Goal: Task Accomplishment & Management: Complete application form

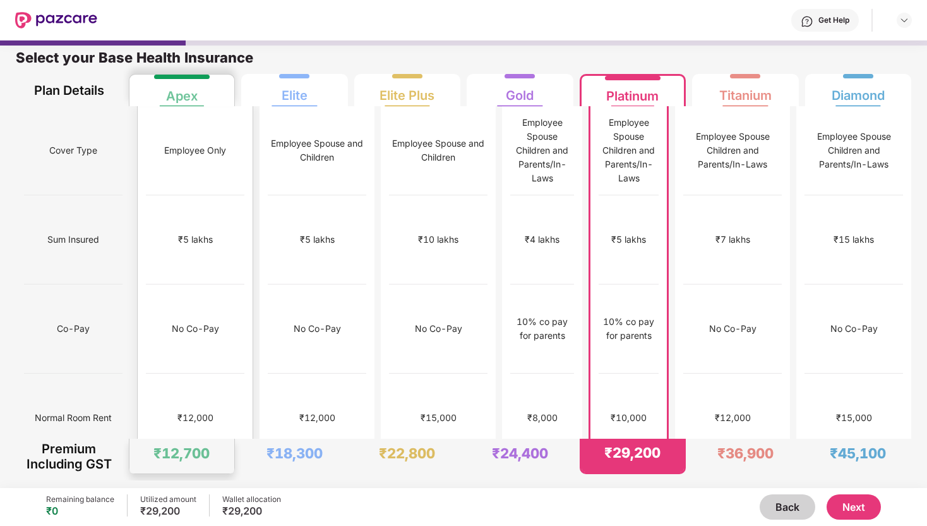
click at [177, 210] on div "₹5 lakhs" at bounding box center [195, 239] width 99 height 89
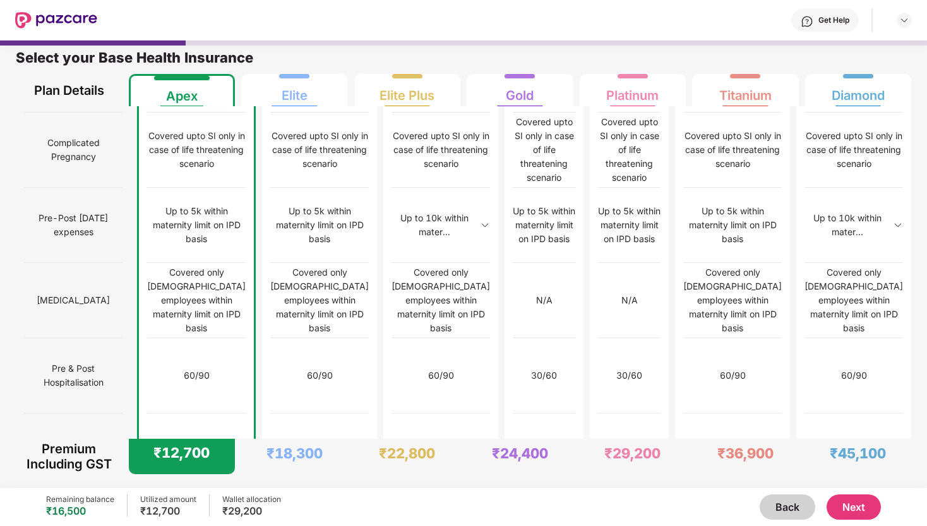
scroll to position [980, 0]
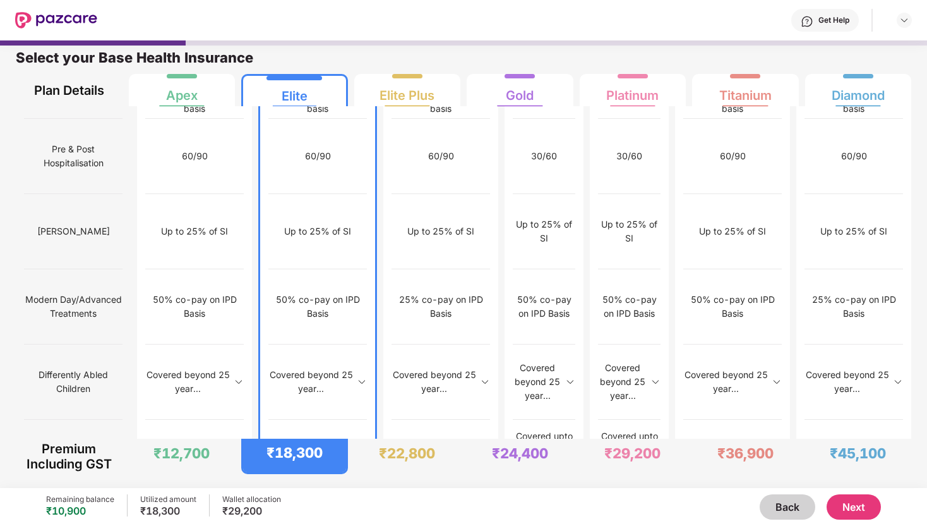
scroll to position [1200, 0]
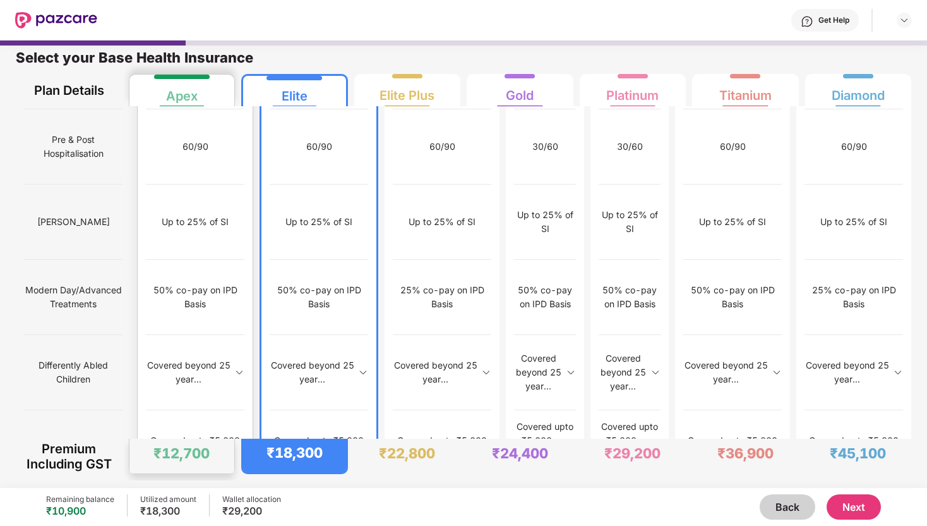
click at [170, 485] on div "Covered with 50% co-pay" at bounding box center [195, 522] width 99 height 75
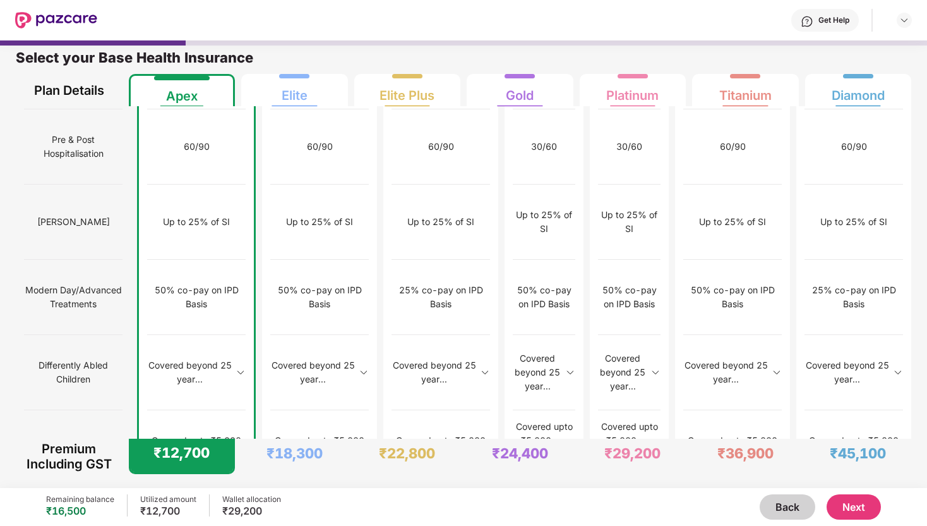
click at [840, 507] on button "Next" at bounding box center [854, 506] width 54 height 25
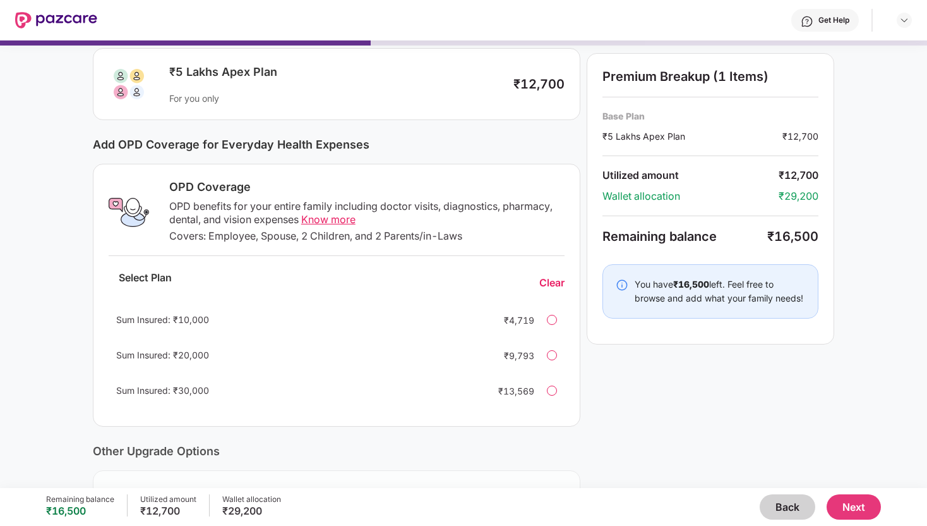
scroll to position [81, 0]
click at [554, 323] on div "Sum Insured: ₹10,000 ₹4,719" at bounding box center [337, 319] width 456 height 30
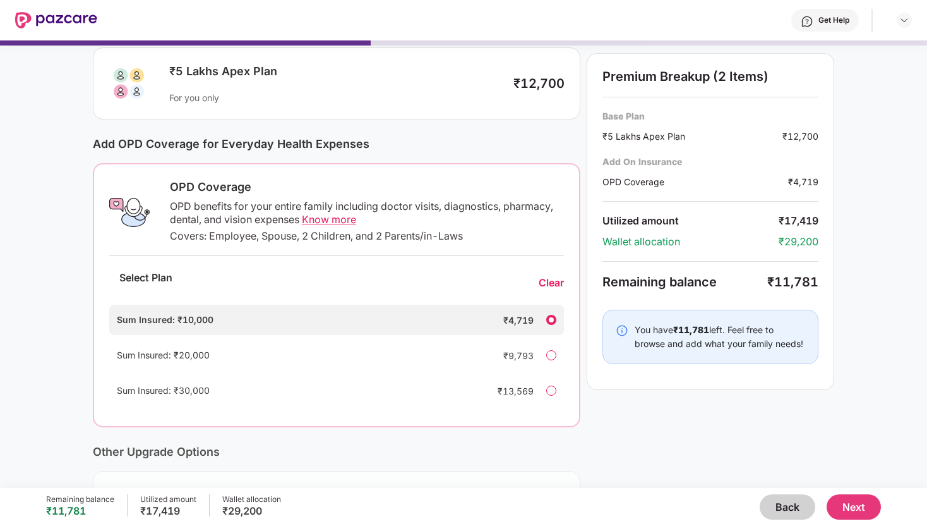
click at [551, 280] on div "Clear" at bounding box center [551, 282] width 25 height 13
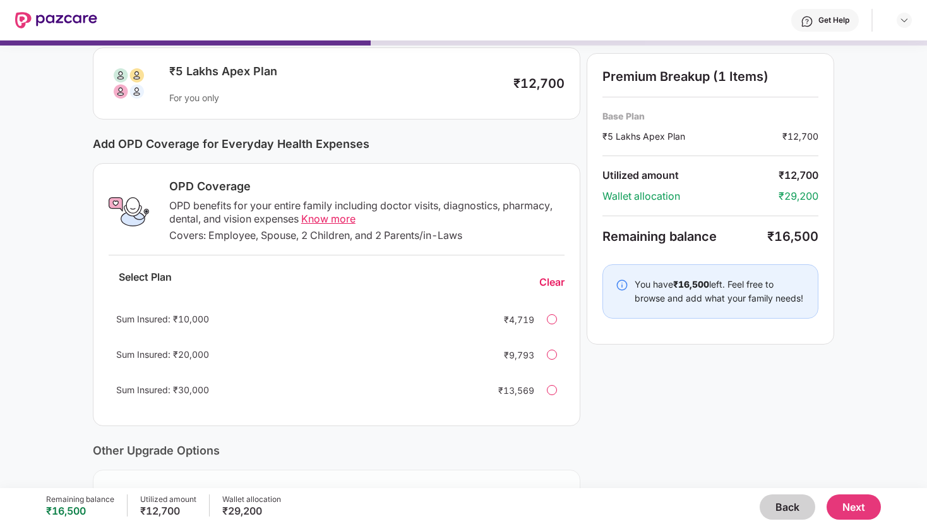
click at [851, 500] on button "Next" at bounding box center [854, 506] width 54 height 25
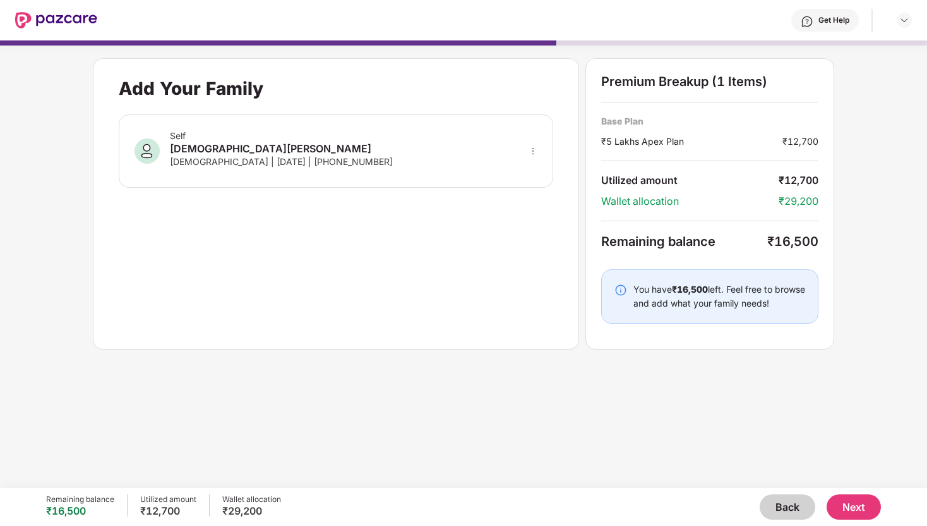
click at [784, 510] on button "Back" at bounding box center [788, 506] width 56 height 25
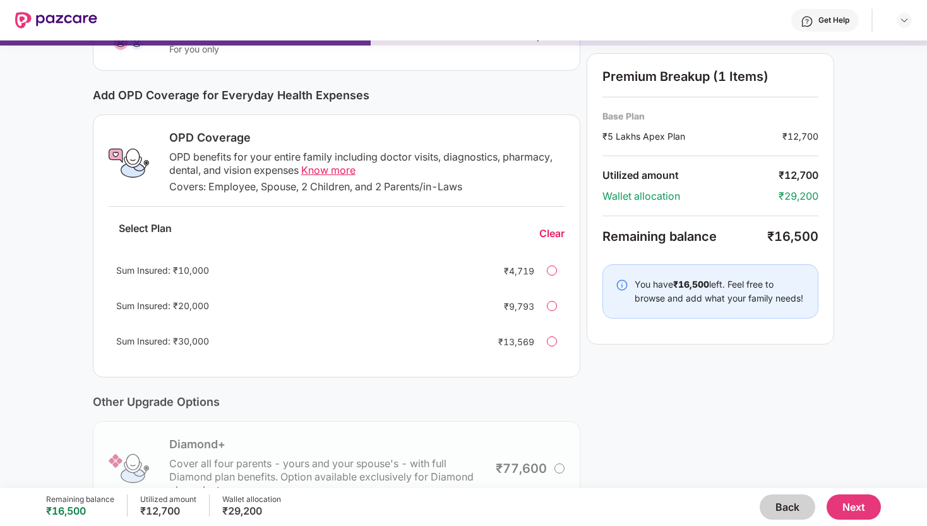
scroll to position [0, 0]
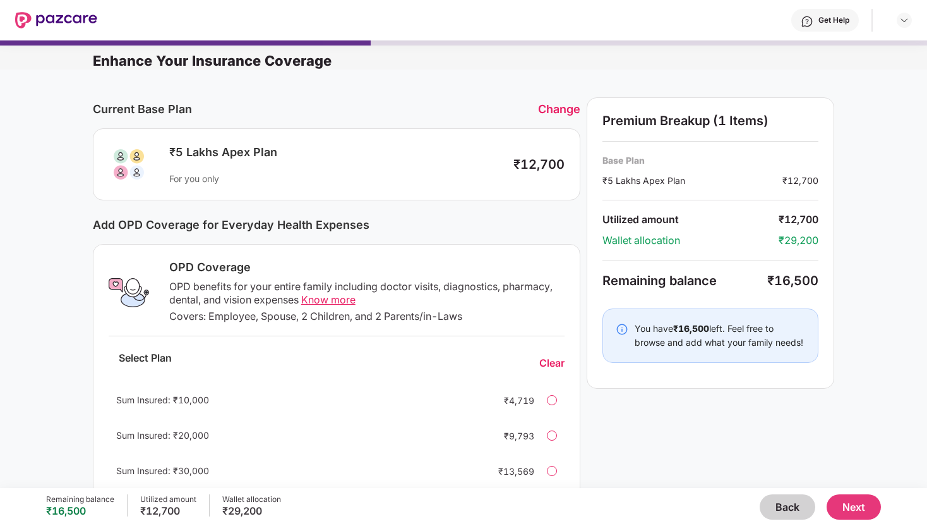
click at [561, 105] on div "Change" at bounding box center [559, 108] width 42 height 13
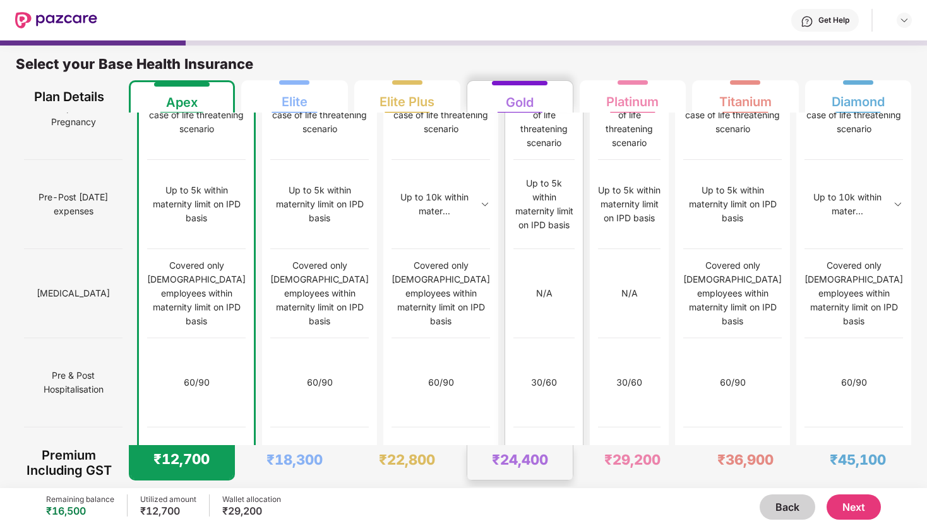
scroll to position [6, 0]
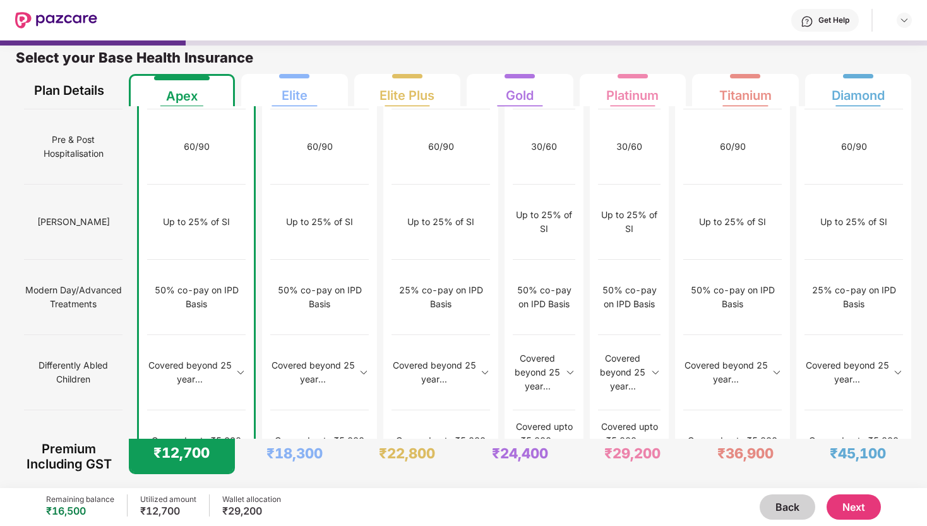
click at [850, 502] on button "Next" at bounding box center [854, 506] width 54 height 25
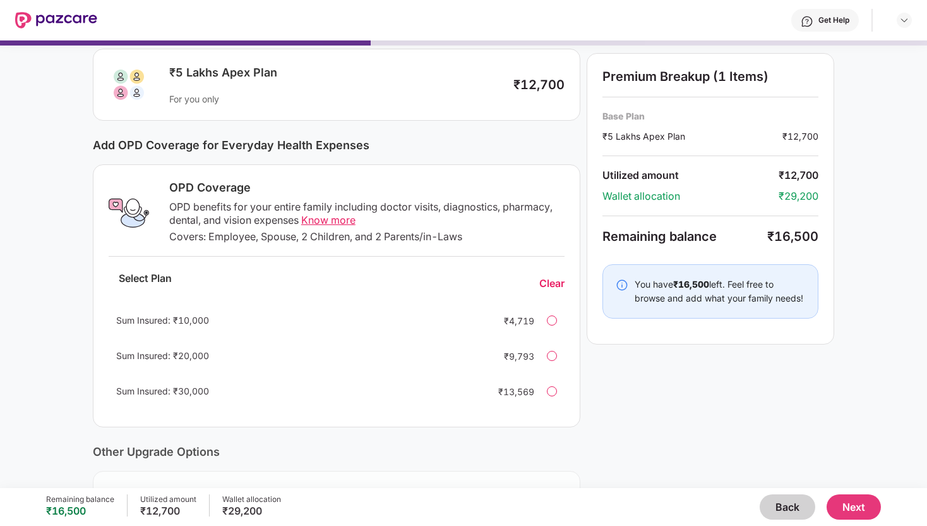
scroll to position [89, 0]
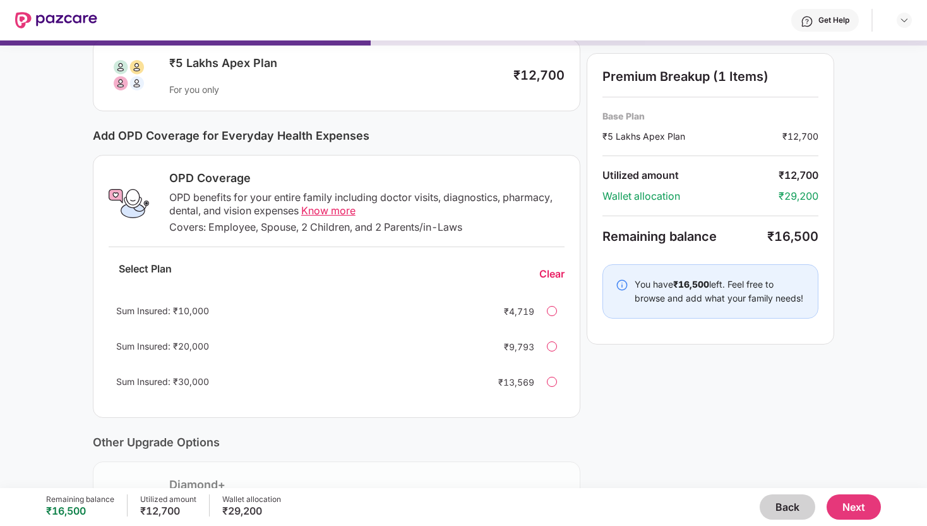
click at [865, 503] on button "Next" at bounding box center [854, 506] width 54 height 25
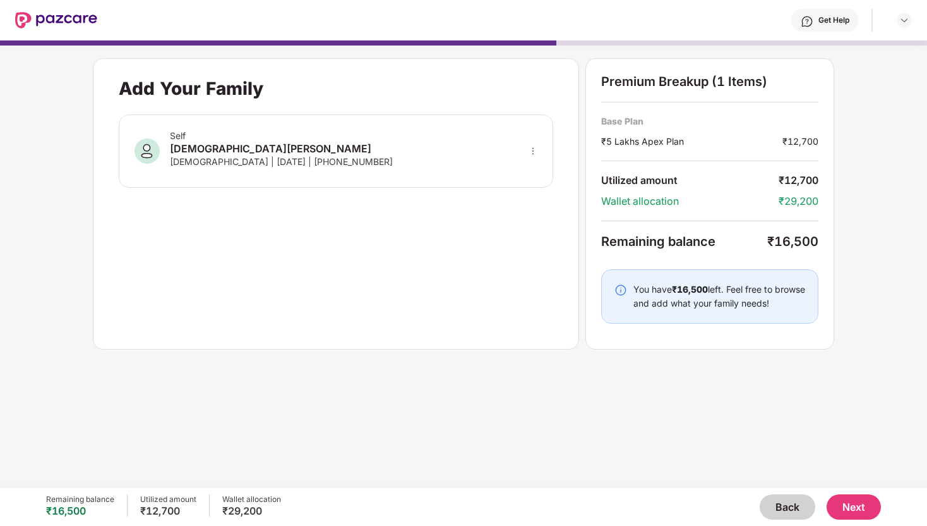
click at [289, 159] on div "[DEMOGRAPHIC_DATA] | [DATE] | [PHONE_NUMBER]" at bounding box center [281, 161] width 223 height 11
click at [866, 512] on button "Next" at bounding box center [854, 506] width 54 height 25
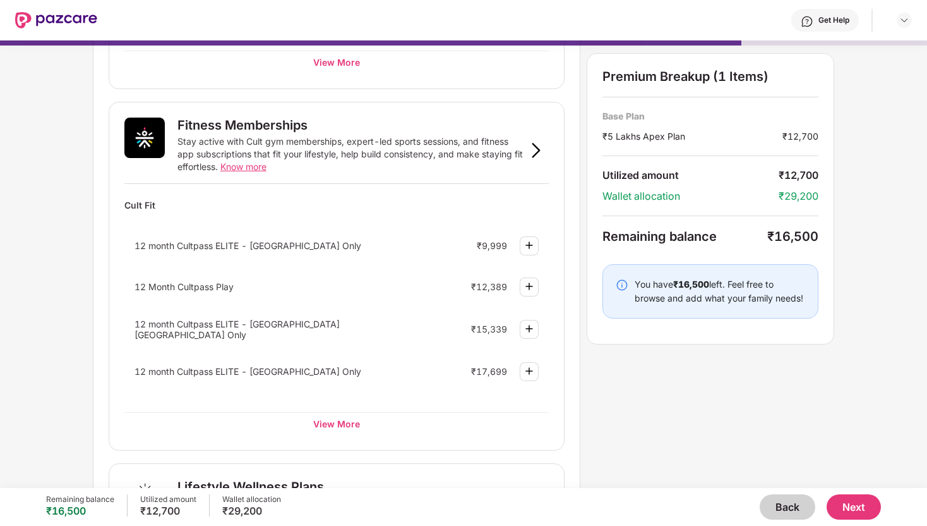
scroll to position [419, 0]
click at [334, 413] on div "View More" at bounding box center [336, 422] width 424 height 23
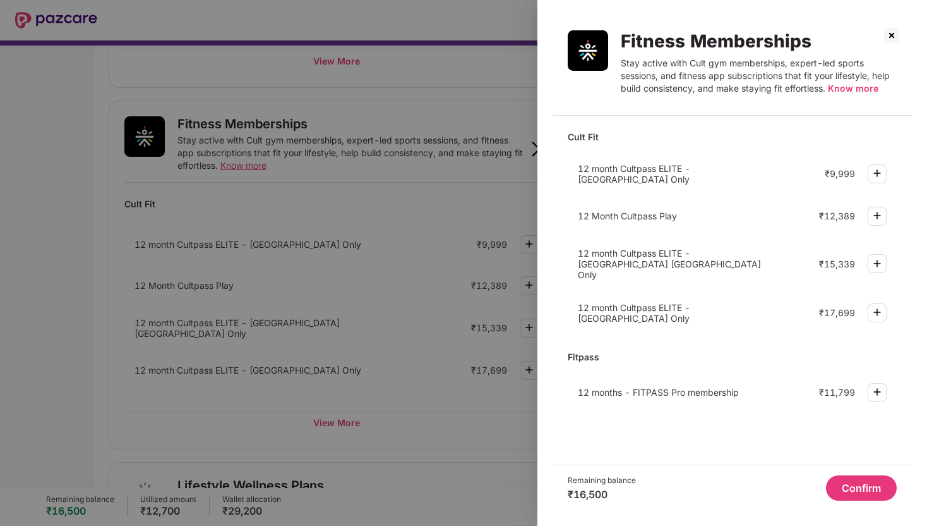
click at [881, 178] on img at bounding box center [877, 172] width 15 height 15
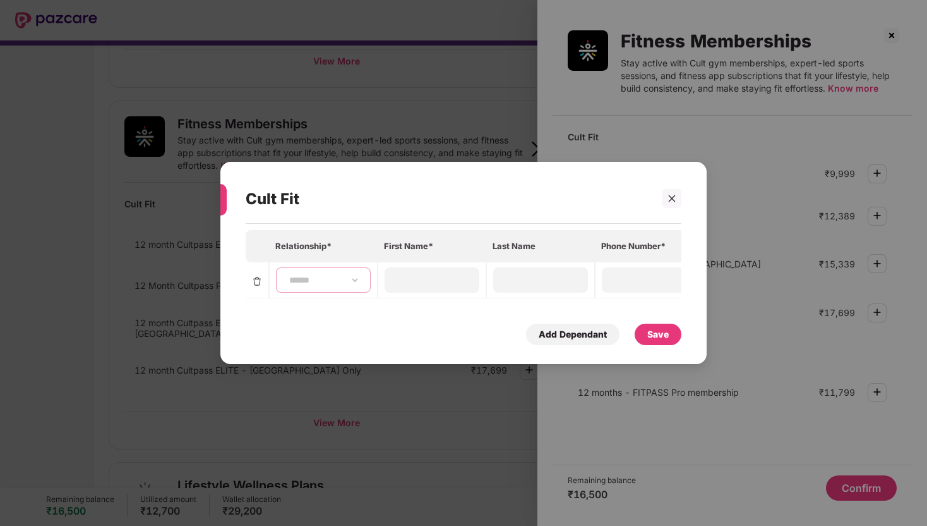
click at [334, 277] on select "**********" at bounding box center [323, 280] width 73 height 10
select select "****"
type input "******"
type input "**********"
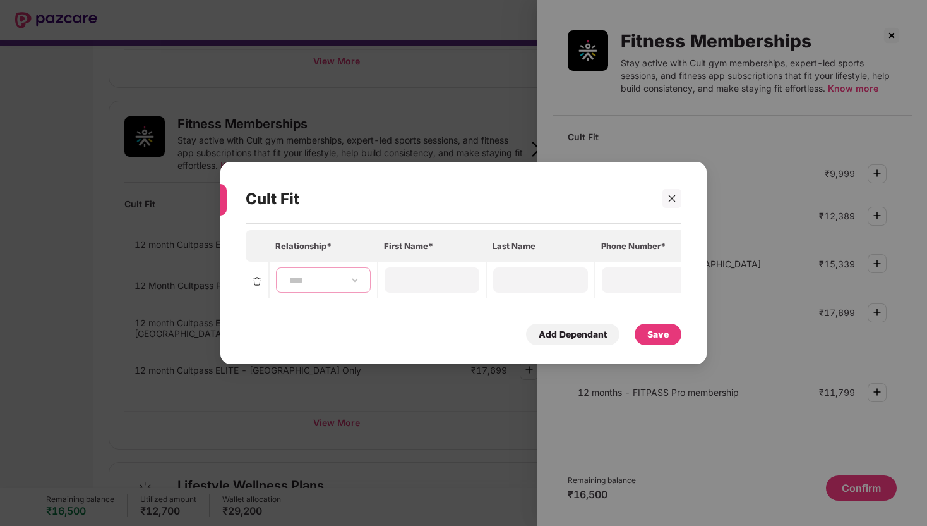
type input "**********"
click at [665, 334] on div "Save" at bounding box center [657, 334] width 21 height 14
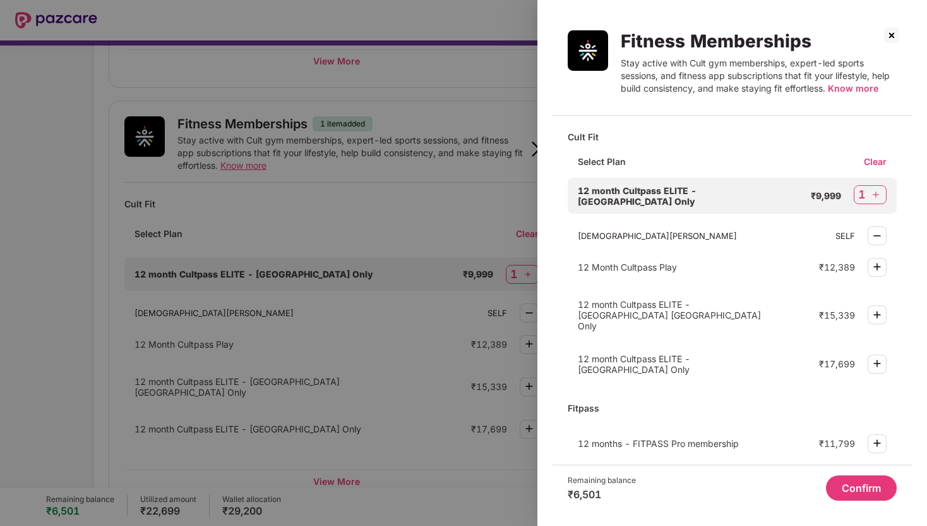
scroll to position [9, 0]
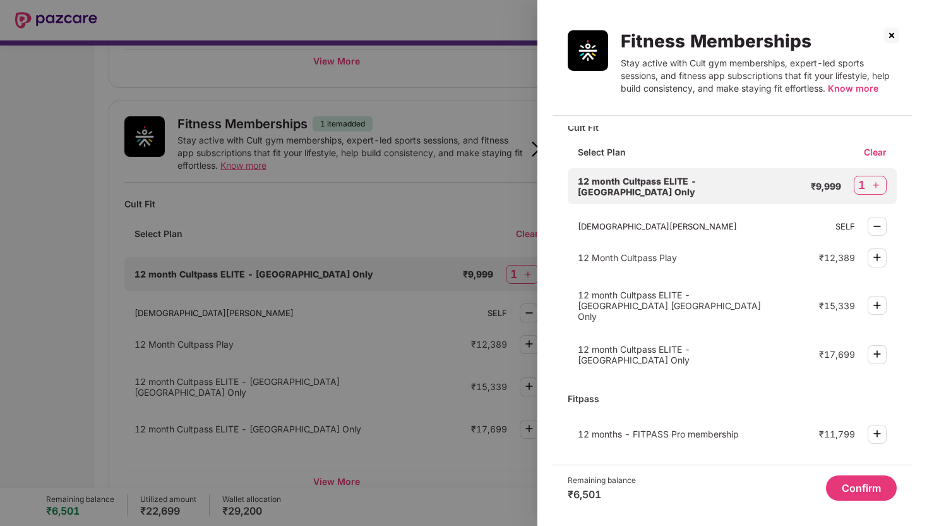
click at [854, 488] on button "Confirm" at bounding box center [861, 487] width 71 height 25
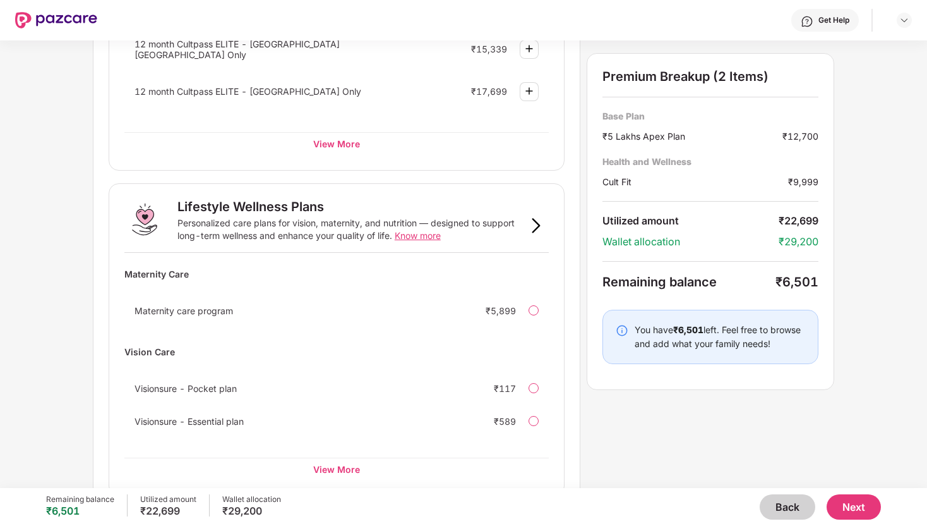
scroll to position [778, 0]
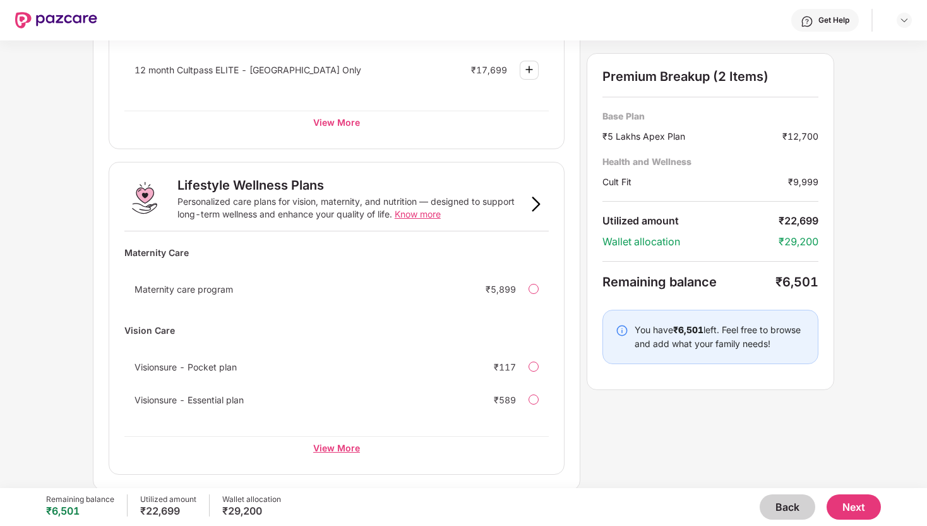
click at [339, 445] on div "View More" at bounding box center [336, 447] width 424 height 23
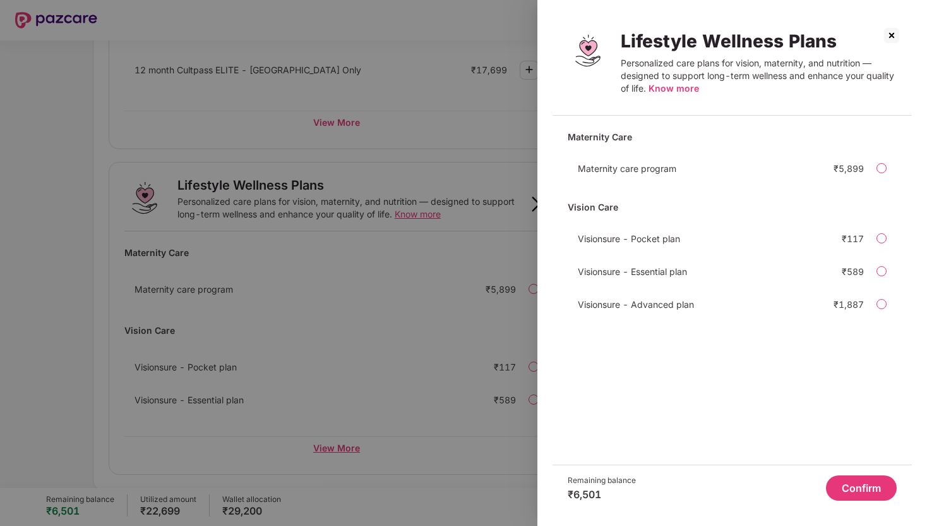
scroll to position [0, 0]
click at [893, 35] on img at bounding box center [892, 35] width 20 height 20
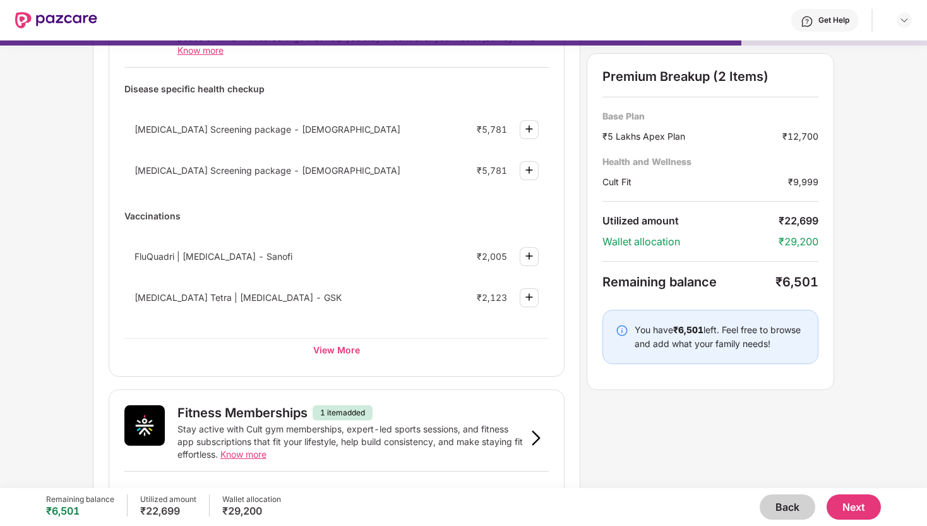
scroll to position [103, 0]
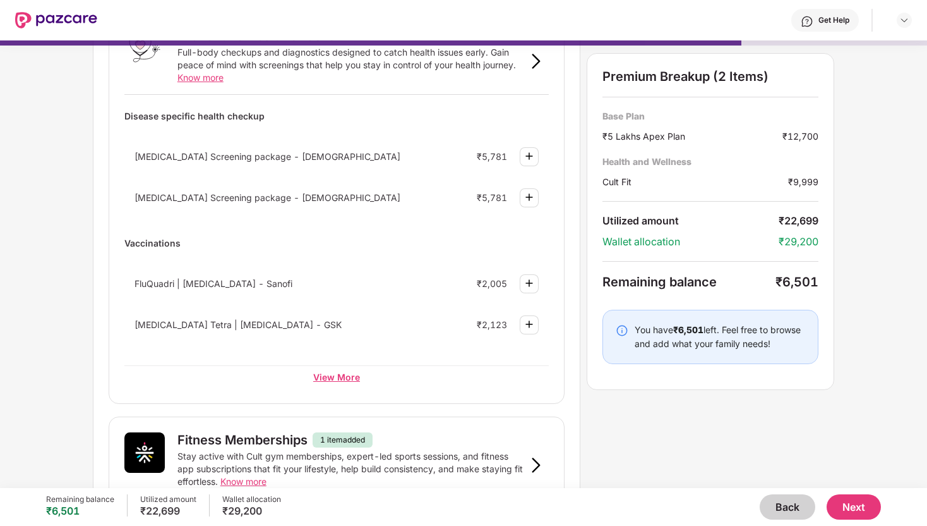
click at [345, 373] on div "View More" at bounding box center [336, 376] width 424 height 23
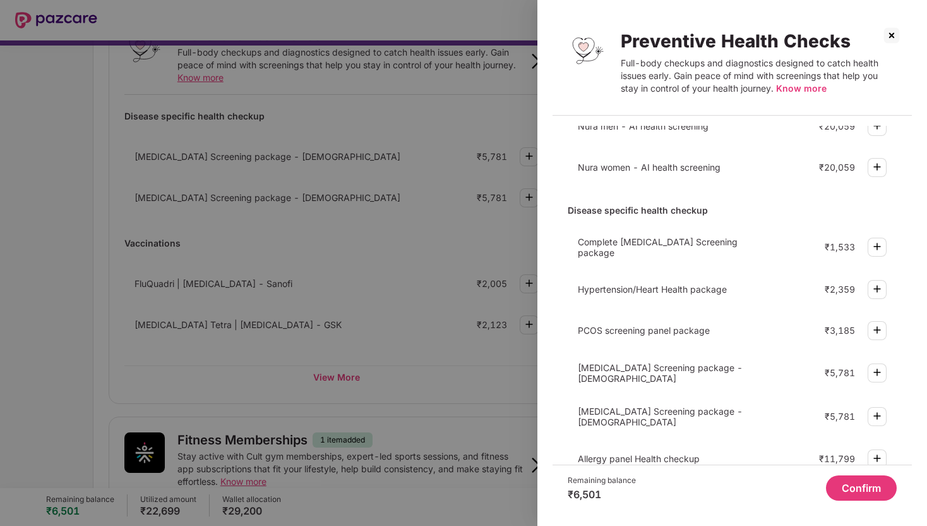
scroll to position [54, 0]
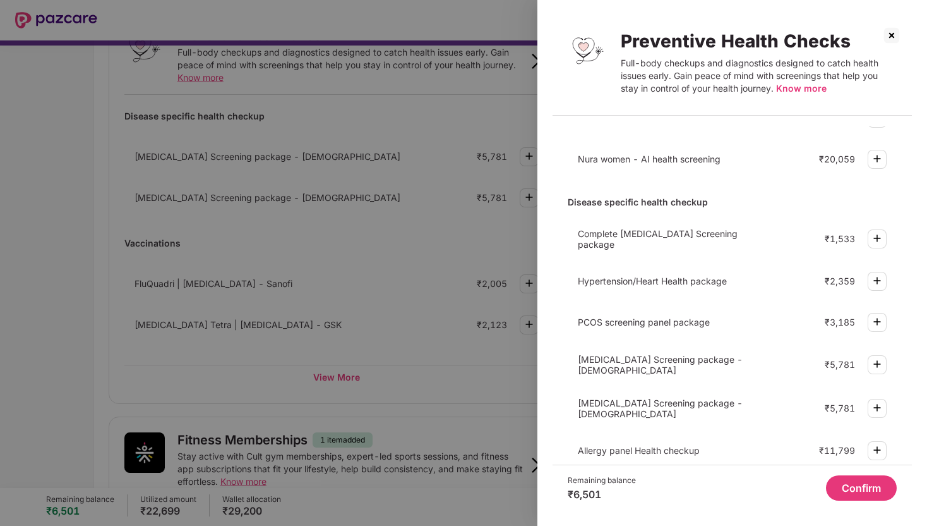
click at [872, 284] on img at bounding box center [877, 280] width 15 height 15
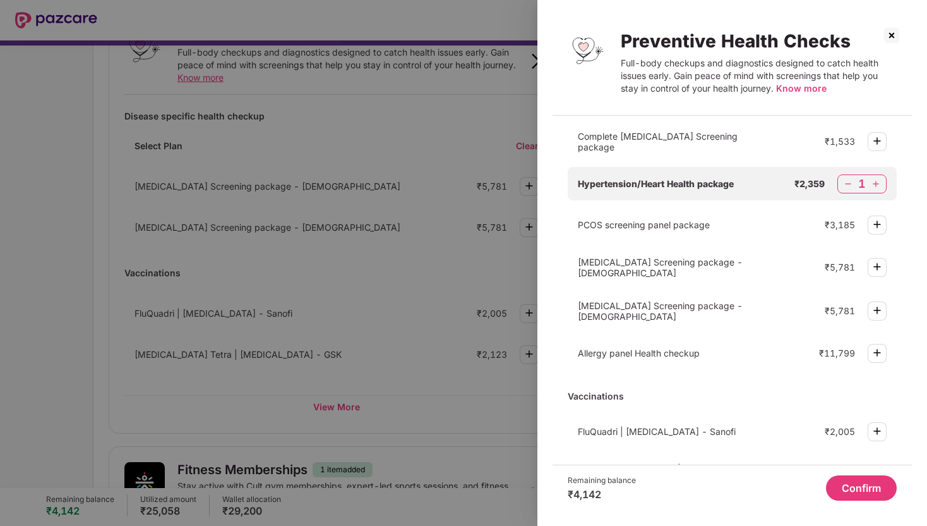
scroll to position [176, 0]
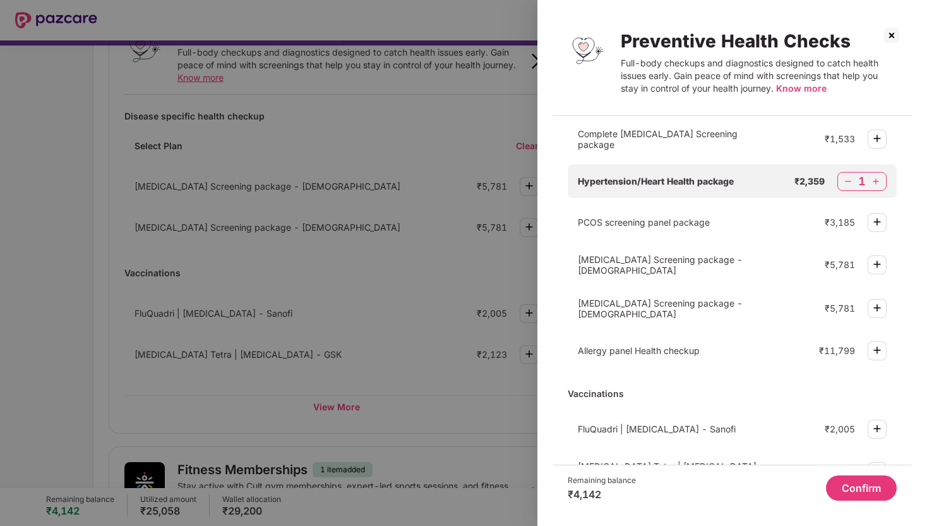
click at [878, 305] on img at bounding box center [877, 307] width 15 height 15
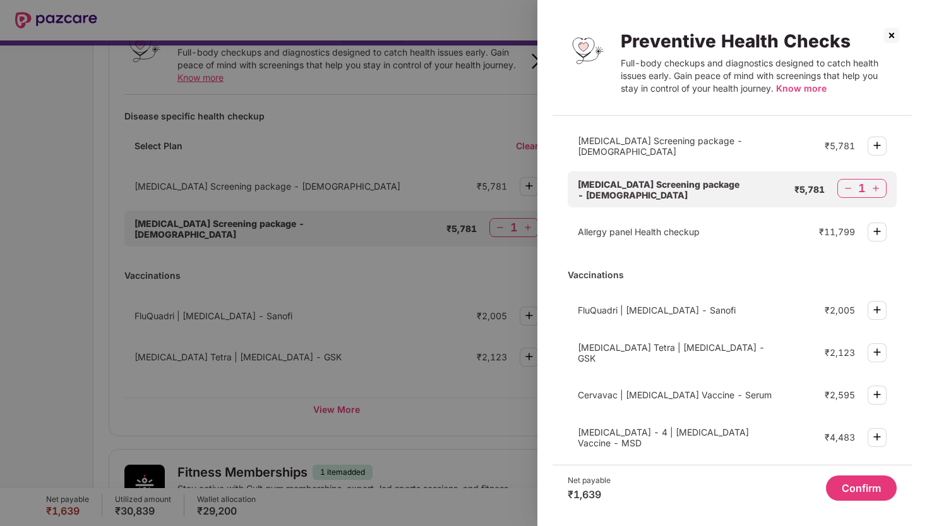
scroll to position [294, 0]
click at [842, 186] on img at bounding box center [848, 189] width 13 height 13
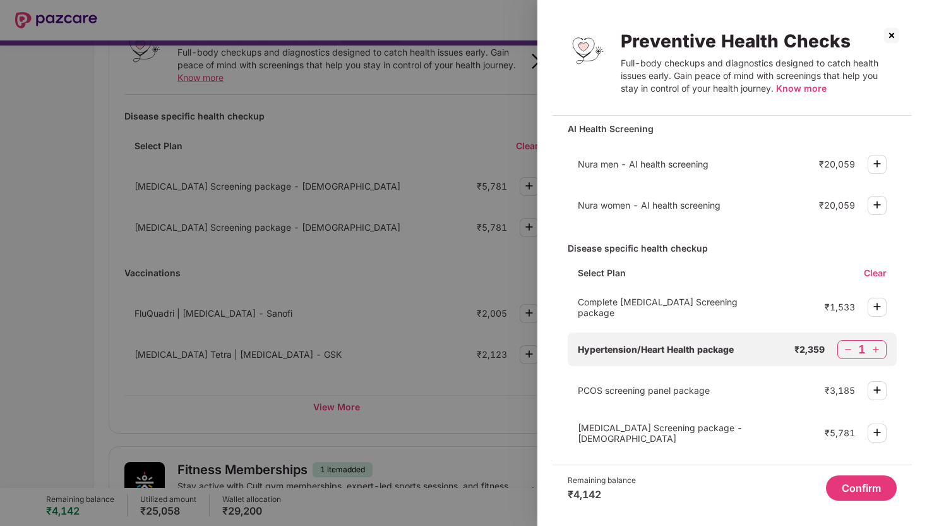
scroll to position [0, 0]
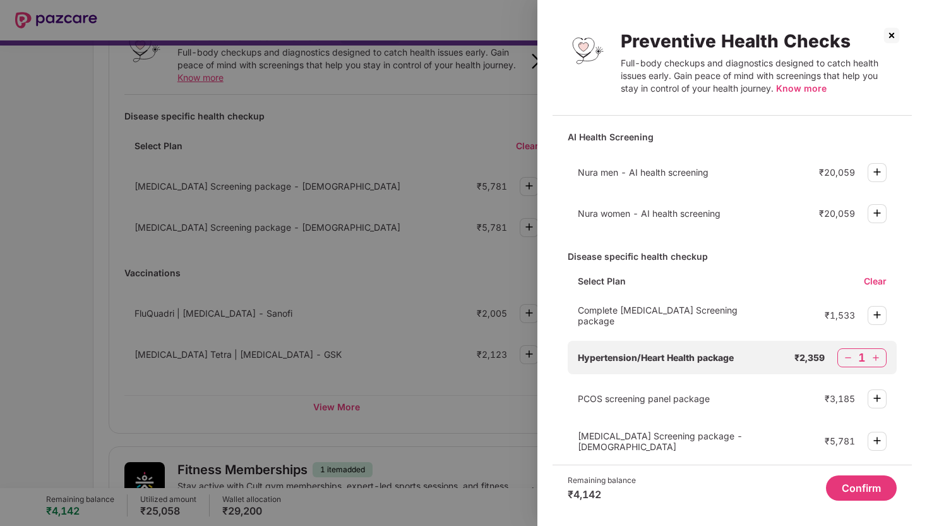
click at [839, 351] on div "1" at bounding box center [862, 357] width 49 height 19
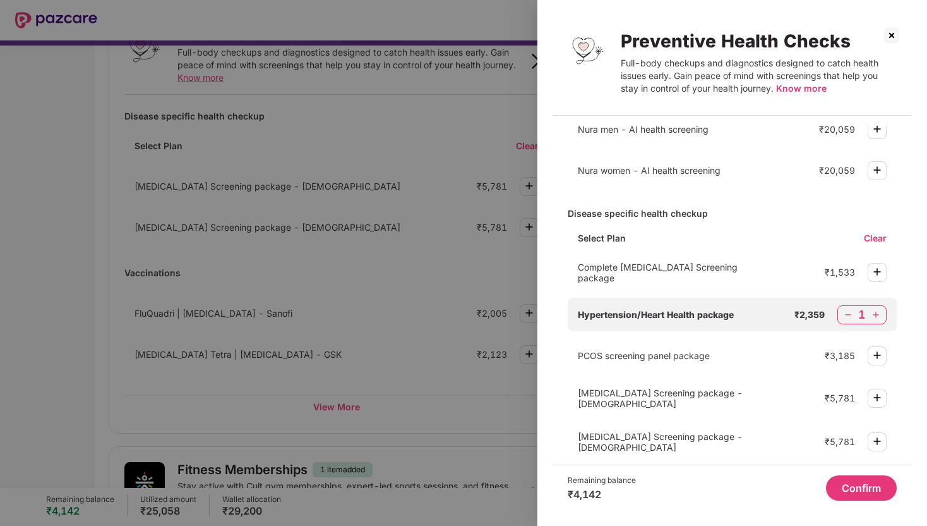
scroll to position [45, 0]
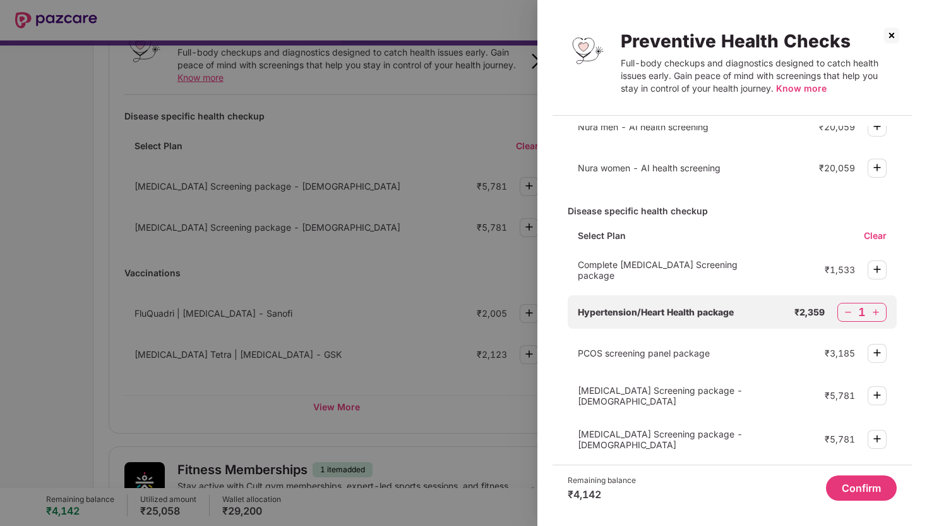
click at [881, 500] on button "Confirm" at bounding box center [861, 487] width 71 height 25
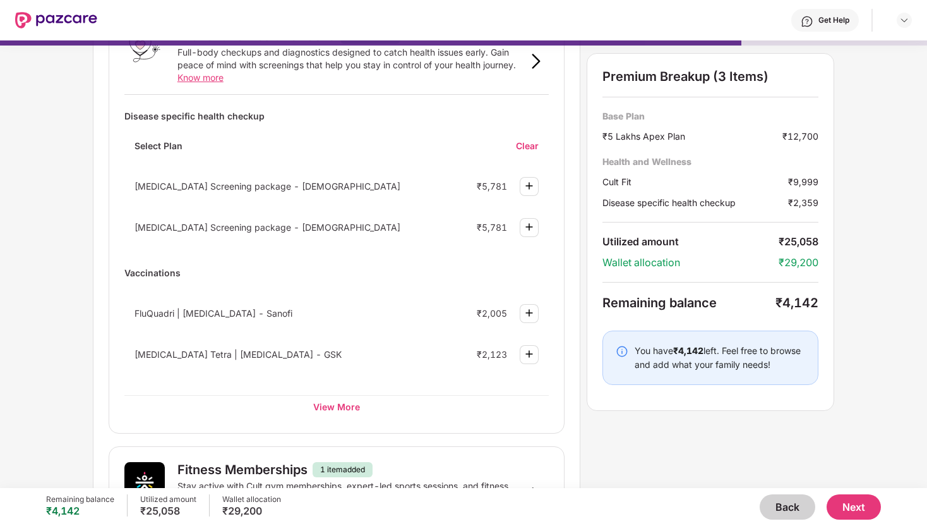
click at [874, 491] on div "Remaining balance ₹4,142 Utilized amount ₹25,058 Wallet allocation ₹29,200 Back…" at bounding box center [463, 507] width 834 height 38
click at [778, 504] on button "Back" at bounding box center [788, 506] width 56 height 25
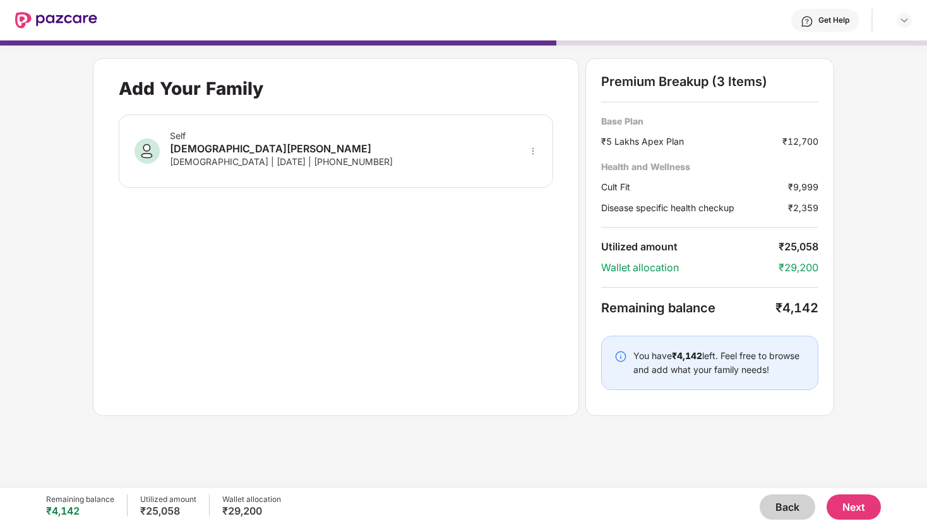
click at [783, 512] on button "Back" at bounding box center [788, 506] width 56 height 25
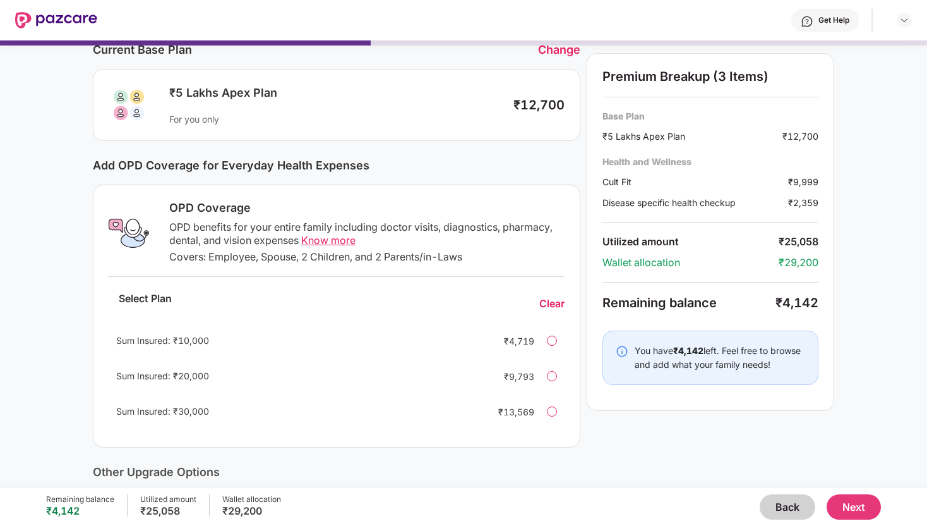
scroll to position [63, 0]
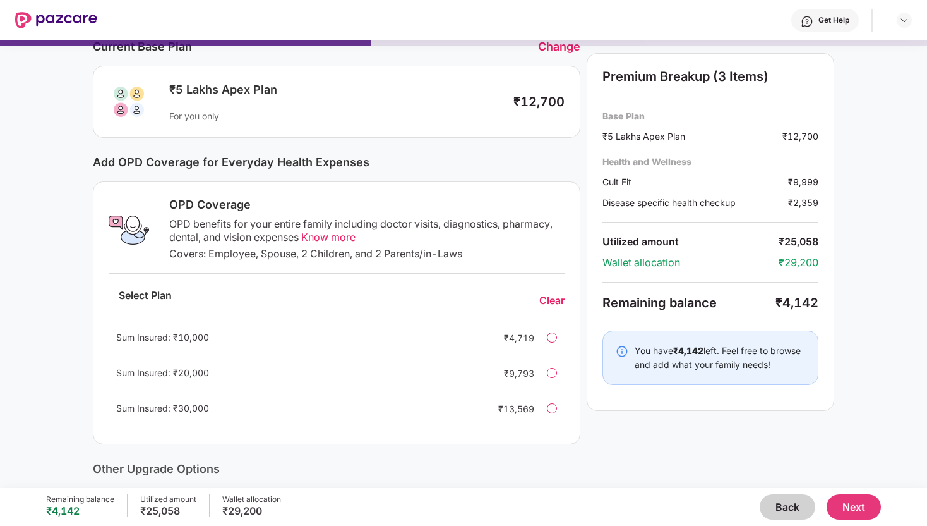
click at [549, 335] on div at bounding box center [552, 337] width 10 height 10
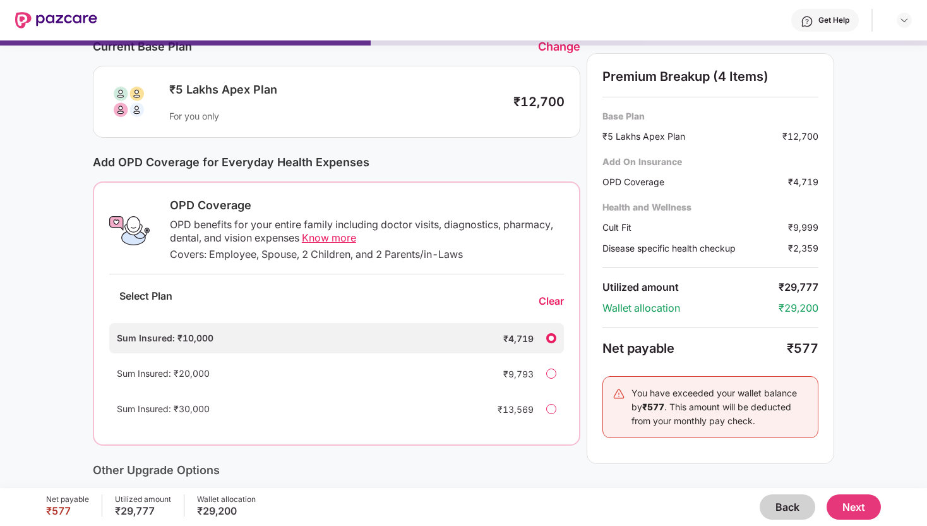
click at [874, 514] on button "Next" at bounding box center [854, 506] width 54 height 25
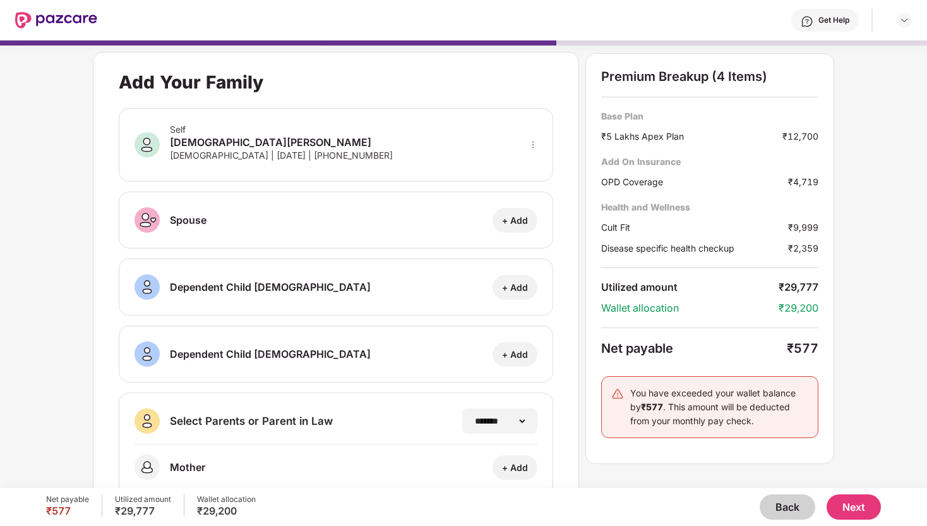
click at [846, 507] on button "Next" at bounding box center [854, 506] width 54 height 25
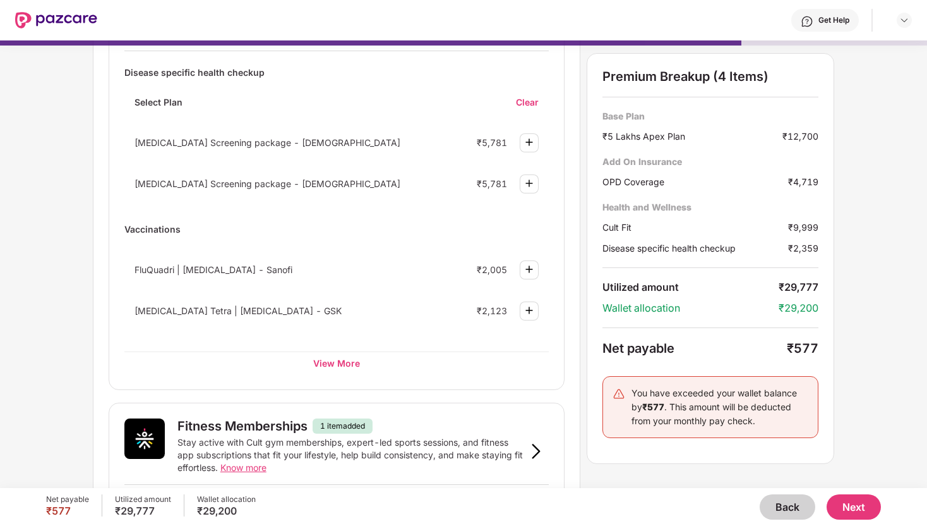
scroll to position [143, 0]
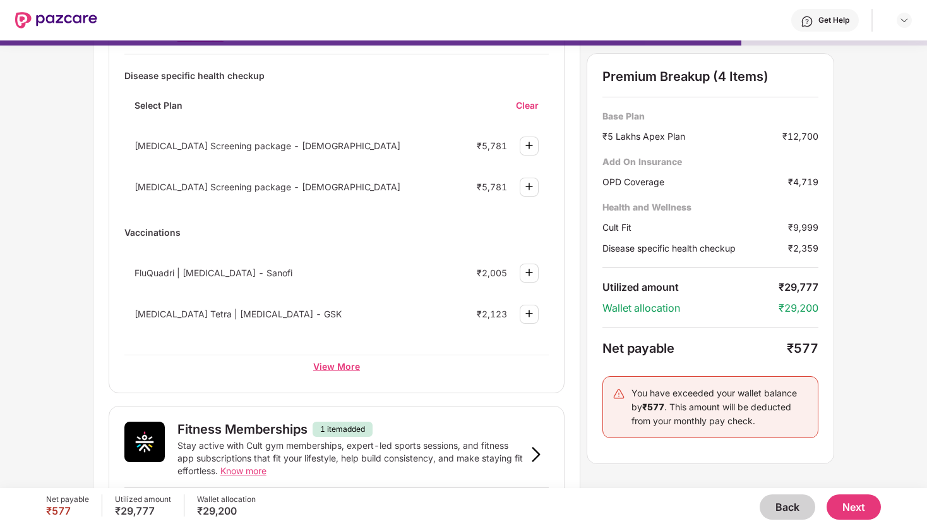
click at [343, 359] on div "View More" at bounding box center [336, 365] width 424 height 23
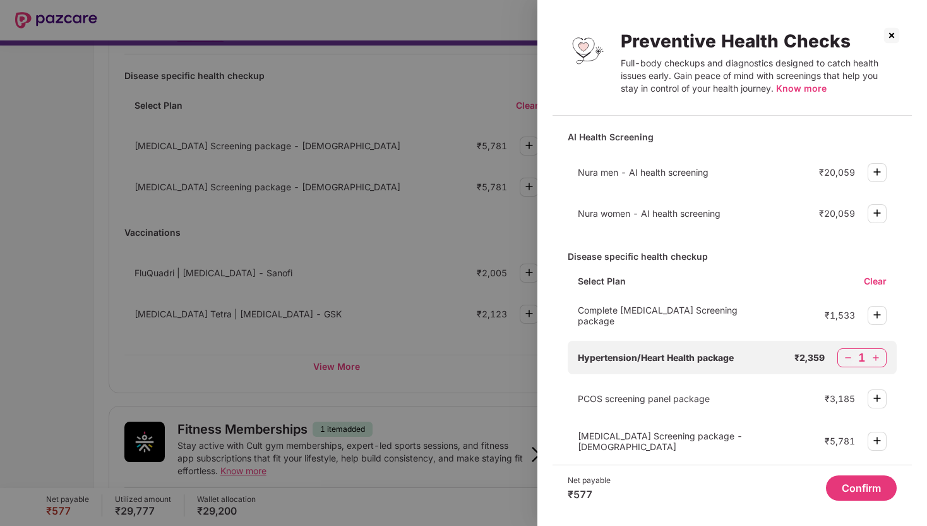
click at [846, 356] on img at bounding box center [848, 357] width 13 height 13
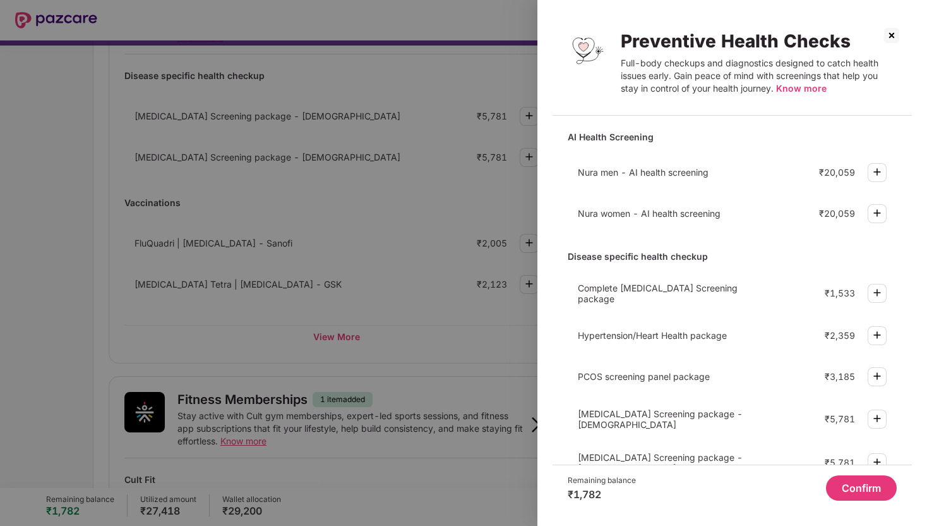
click at [870, 327] on img at bounding box center [877, 334] width 15 height 15
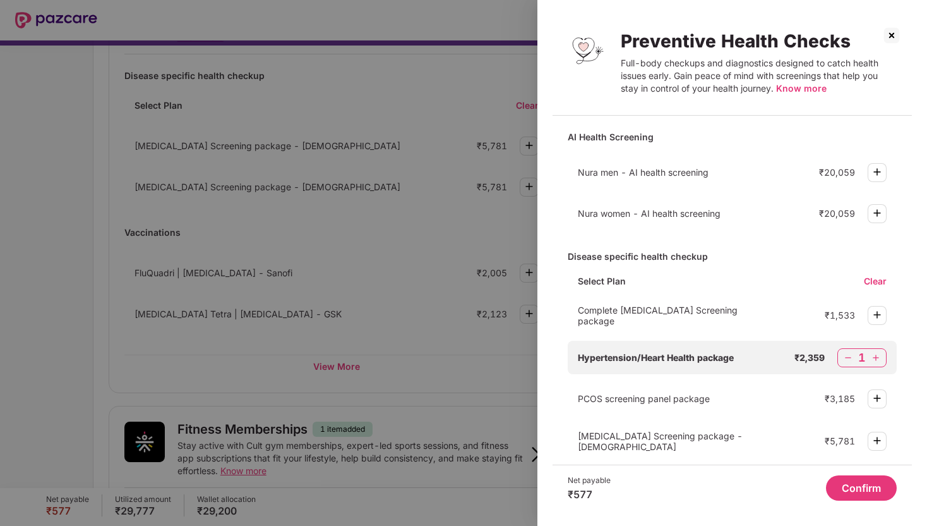
click at [863, 487] on button "Confirm" at bounding box center [861, 487] width 71 height 25
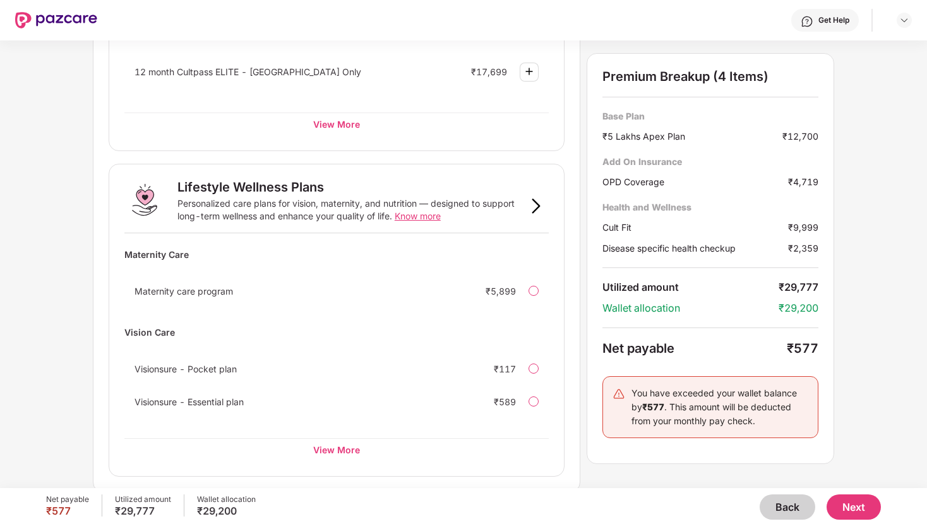
scroll to position [807, 0]
click at [858, 507] on button "Next" at bounding box center [854, 506] width 54 height 25
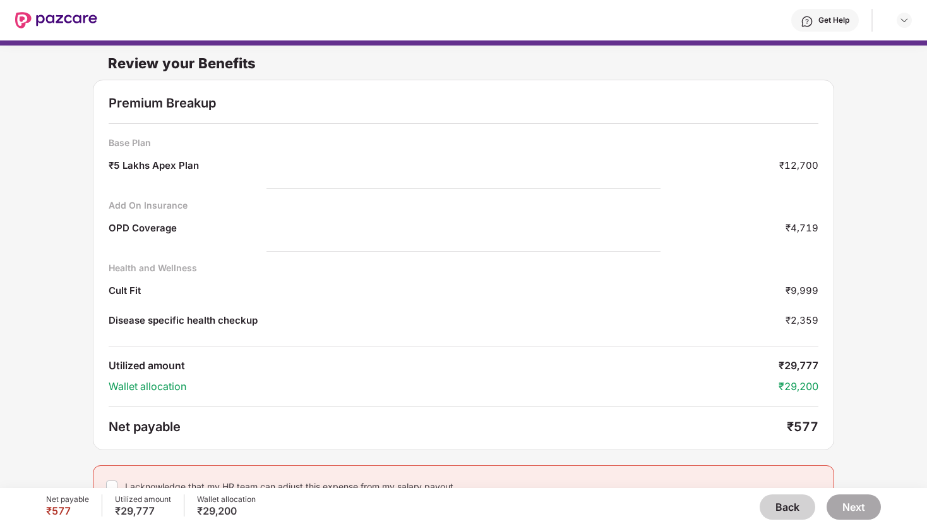
scroll to position [18, 0]
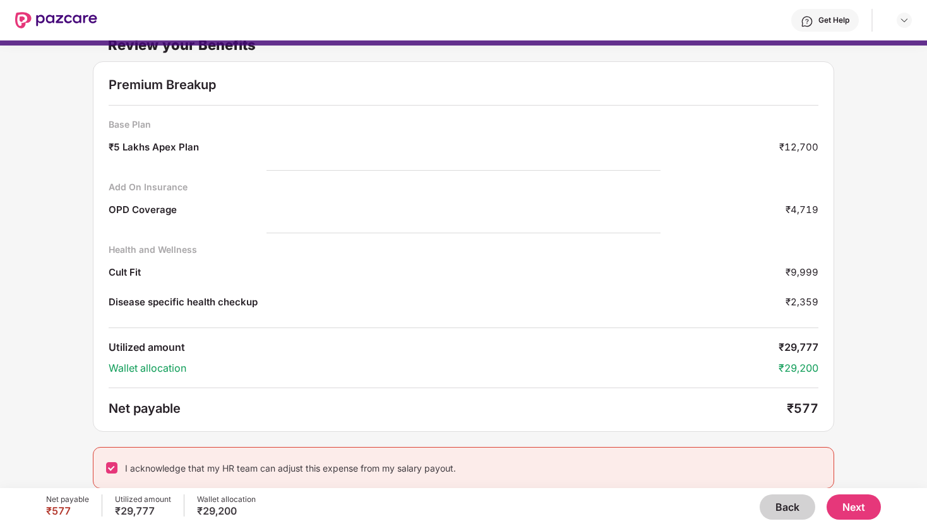
click at [864, 514] on button "Next" at bounding box center [854, 506] width 54 height 25
